Goal: Transaction & Acquisition: Purchase product/service

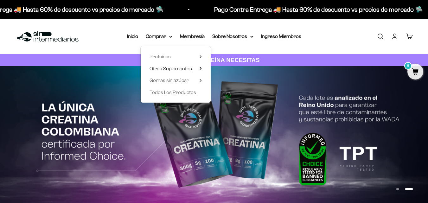
click at [177, 69] on span "Otros Suplementos" at bounding box center [170, 68] width 42 height 5
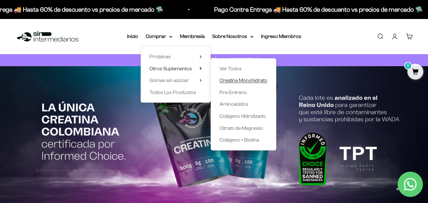
click at [248, 80] on span "Creatina Monohidrato" at bounding box center [243, 80] width 48 height 5
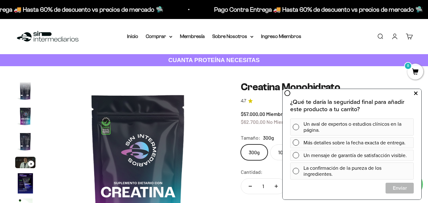
click at [414, 91] on icon at bounding box center [415, 93] width 3 height 8
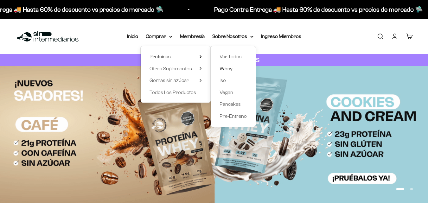
click at [226, 70] on span "Whey" at bounding box center [225, 68] width 13 height 5
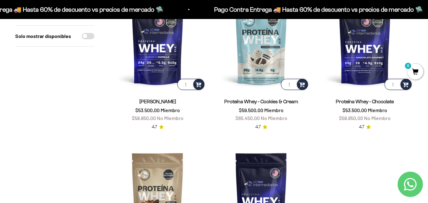
scroll to position [106, 0]
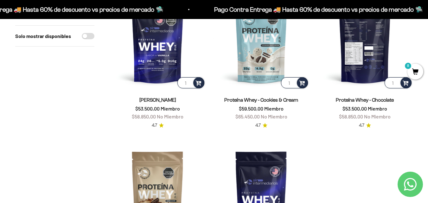
click at [378, 61] on img at bounding box center [364, 42] width 96 height 96
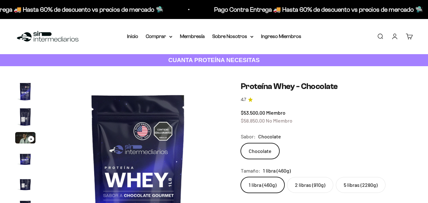
scroll to position [0, 892]
click at [306, 182] on label "2 libras (910g)" at bounding box center [310, 185] width 46 height 16
click at [241, 177] on input "2 libras (910g)" at bounding box center [240, 177] width 0 height 0
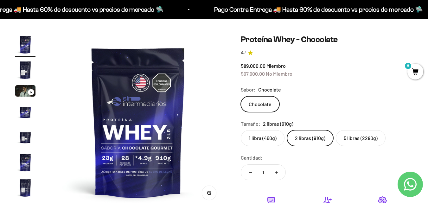
scroll to position [50, 0]
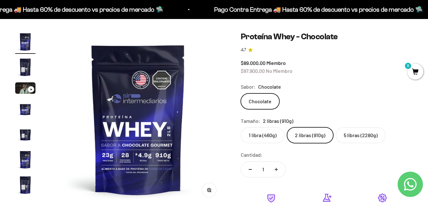
click at [307, 136] on label "2 libras (910g)" at bounding box center [310, 135] width 46 height 16
click at [241, 127] on input "2 libras (910g)" at bounding box center [240, 127] width 0 height 0
click at [307, 136] on label "2 libras (910g)" at bounding box center [310, 135] width 46 height 16
click at [241, 127] on input "2 libras (910g)" at bounding box center [240, 127] width 0 height 0
click at [307, 136] on label "2 libras (910g)" at bounding box center [310, 135] width 46 height 16
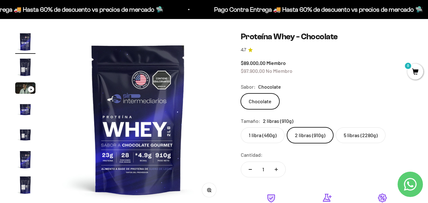
click at [241, 127] on input "2 libras (910g)" at bounding box center [240, 127] width 0 height 0
click at [307, 136] on label "2 libras (910g)" at bounding box center [310, 135] width 46 height 16
click at [241, 127] on input "2 libras (910g)" at bounding box center [240, 127] width 0 height 0
click at [257, 137] on label "1 libra (460g)" at bounding box center [263, 135] width 44 height 16
click at [241, 127] on input "1 libra (460g)" at bounding box center [240, 127] width 0 height 0
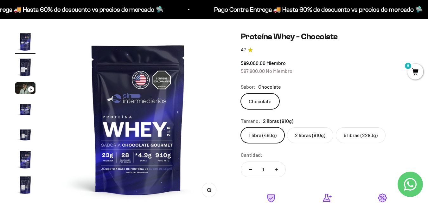
scroll to position [0, 892]
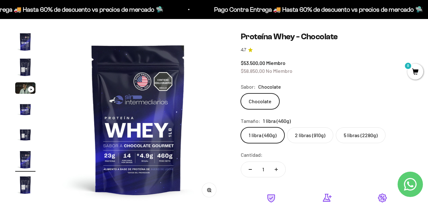
click at [302, 136] on label "2 libras (910g)" at bounding box center [310, 135] width 46 height 16
click at [241, 127] on input "2 libras (910g)" at bounding box center [240, 127] width 0 height 0
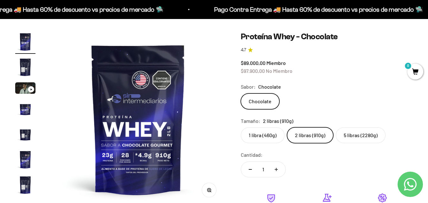
click at [356, 131] on label "5 libras (2280g)" at bounding box center [360, 135] width 50 height 16
click at [241, 127] on input "5 libras (2280g)" at bounding box center [240, 127] width 0 height 0
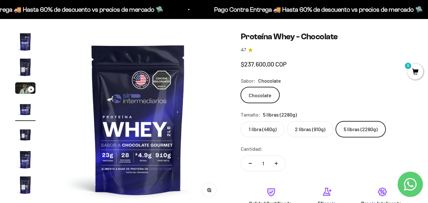
scroll to position [0, 535]
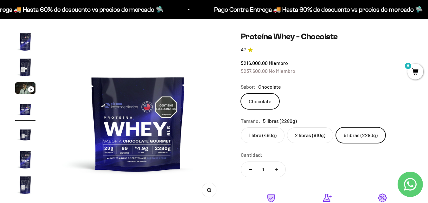
click at [297, 62] on div "$216.000,00 Miembro $237.600,00 No Miembro" at bounding box center [327, 67] width 172 height 16
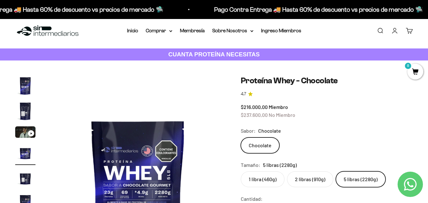
scroll to position [3, 0]
